Goal: Task Accomplishment & Management: Manage account settings

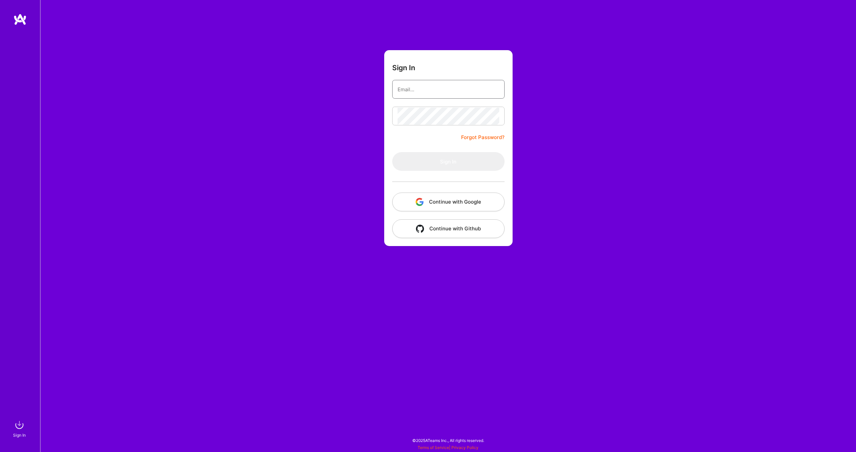
click at [434, 93] on input "email" at bounding box center [449, 89] width 102 height 17
type input "[EMAIL_ADDRESS][DOMAIN_NAME]"
click at [451, 166] on button "Sign In" at bounding box center [448, 161] width 112 height 19
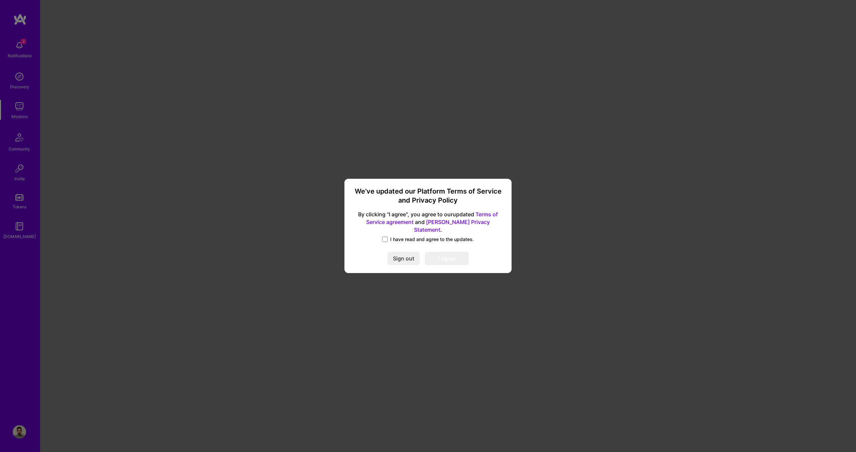
click at [393, 236] on span "I have read and agree to the updates." at bounding box center [432, 239] width 84 height 7
click at [0, 0] on input "I have read and agree to the updates." at bounding box center [0, 0] width 0 height 0
click at [449, 259] on button "I agree" at bounding box center [447, 258] width 44 height 13
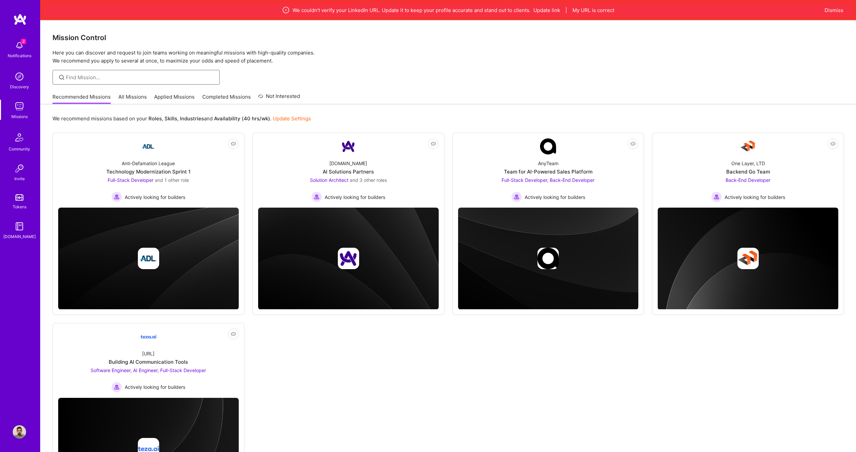
click at [121, 80] on input at bounding box center [140, 77] width 149 height 7
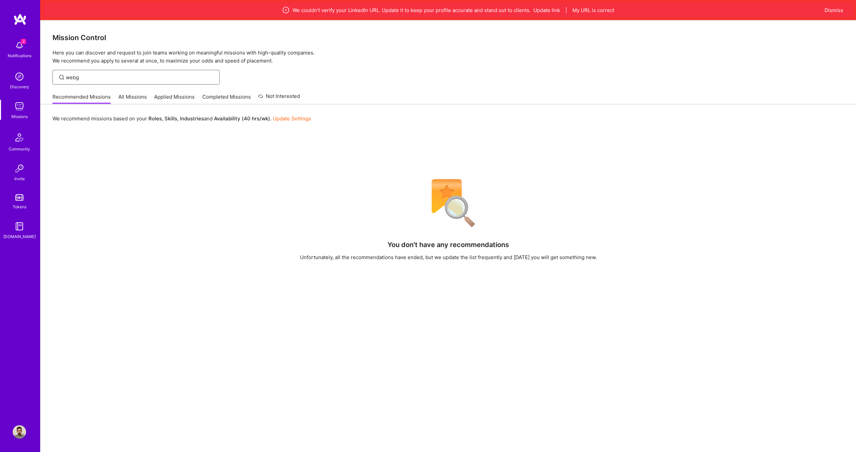
type input "webgl"
